Goal: Task Accomplishment & Management: Manage account settings

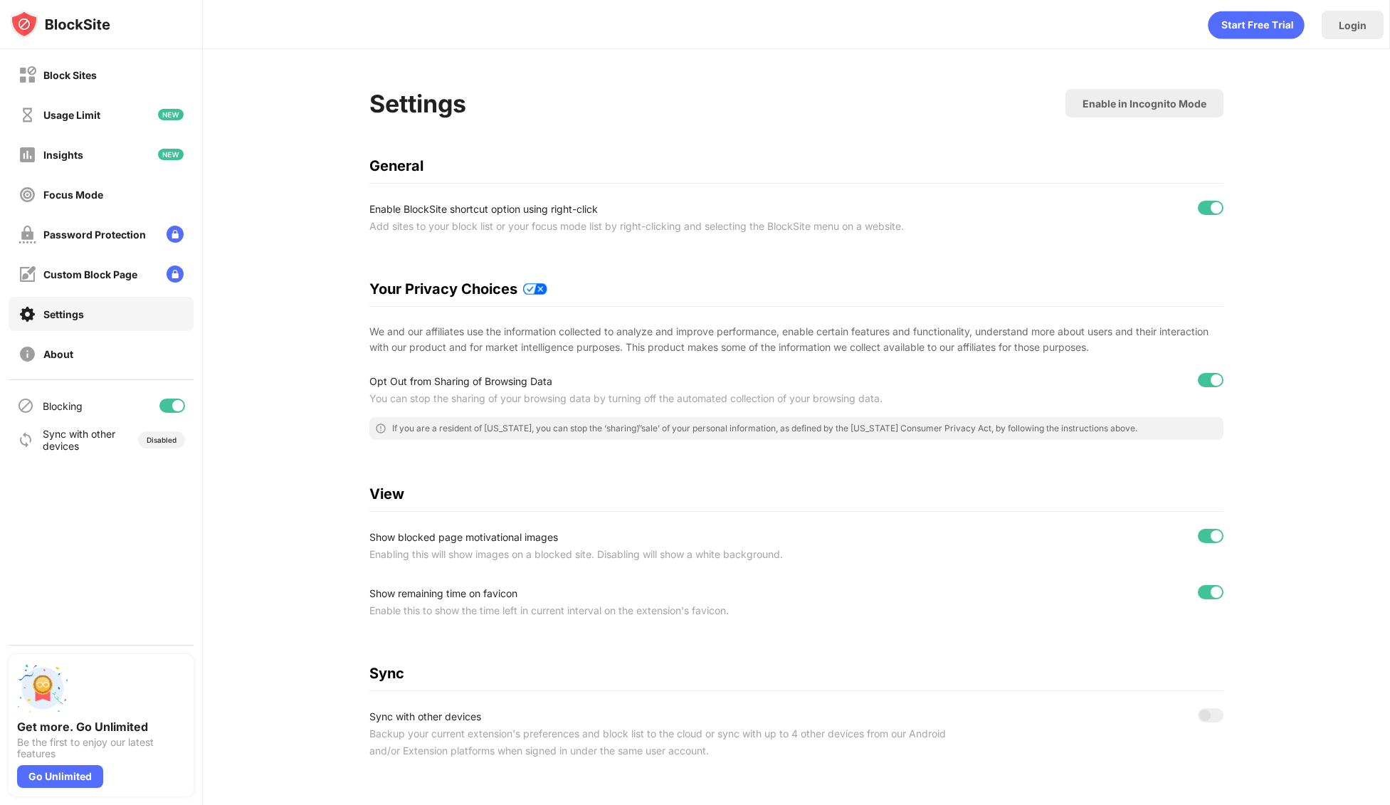
click at [168, 405] on div at bounding box center [172, 406] width 26 height 14
click at [162, 404] on div at bounding box center [172, 406] width 26 height 14
